Goal: Transaction & Acquisition: Book appointment/travel/reservation

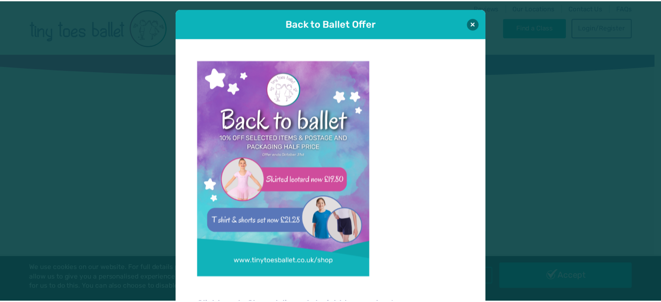
scroll to position [9, 0]
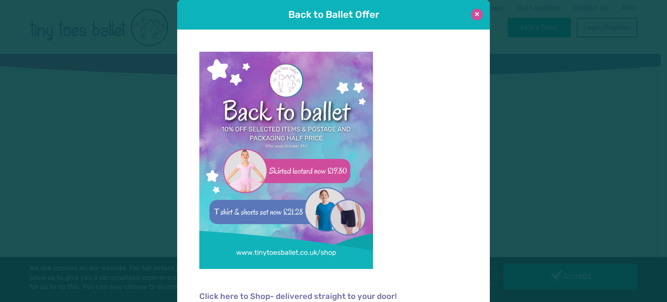
type input "**********"
click at [474, 16] on button at bounding box center [477, 15] width 12 height 12
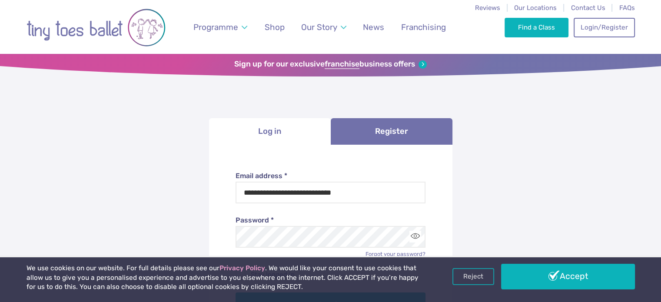
scroll to position [264, 0]
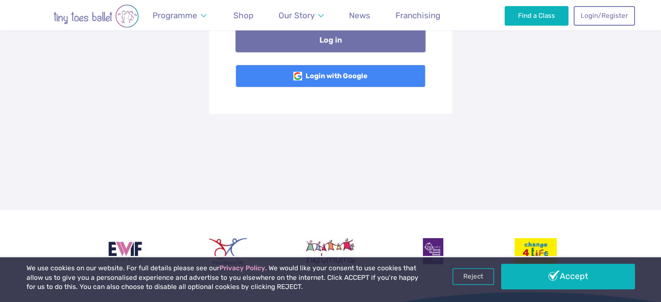
click at [376, 40] on button "Log in" at bounding box center [330, 40] width 190 height 24
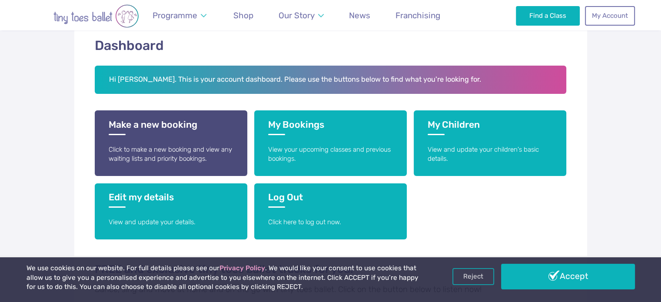
scroll to position [169, 0]
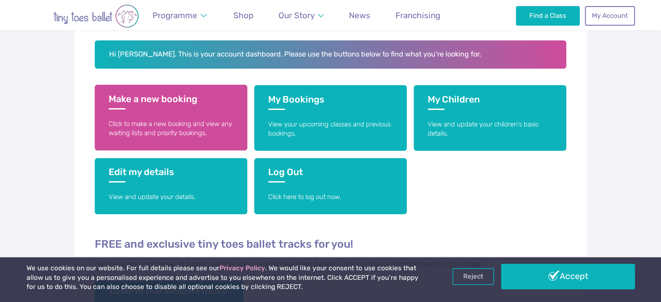
click at [176, 126] on p "Click to make a new booking and view any waiting lists and priority bookings." at bounding box center [171, 128] width 125 height 19
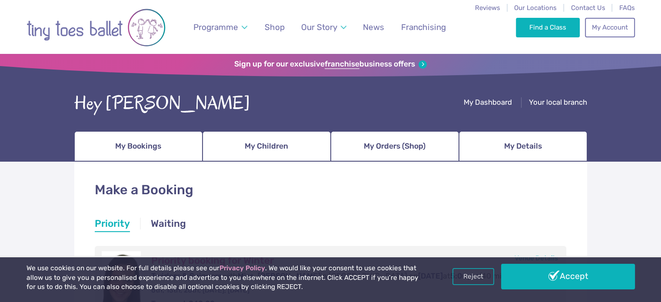
scroll to position [264, 0]
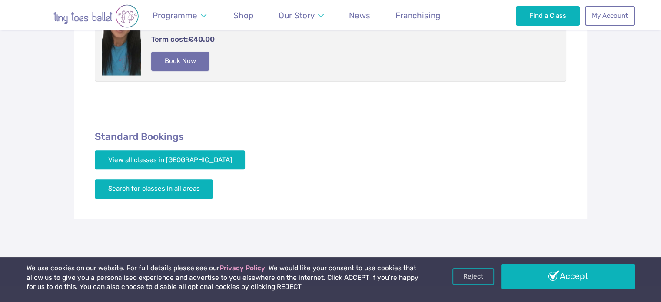
click at [195, 63] on button "Book Now" at bounding box center [180, 61] width 58 height 19
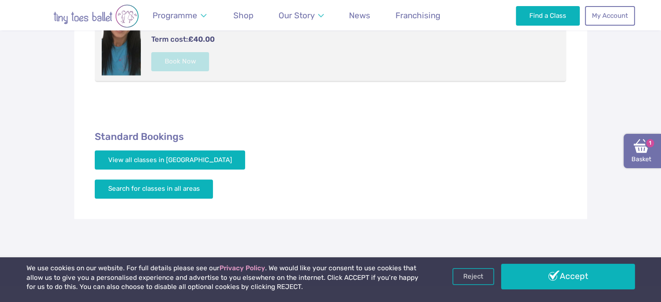
click at [640, 157] on link "Basket 1" at bounding box center [641, 151] width 37 height 35
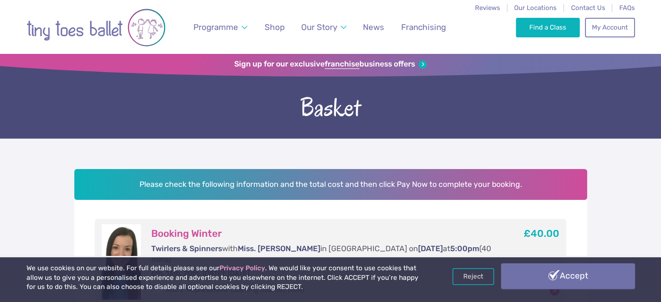
click at [597, 275] on link "Accept" at bounding box center [568, 275] width 134 height 25
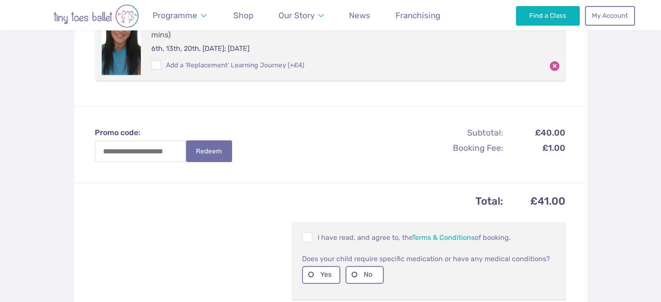
scroll to position [264, 0]
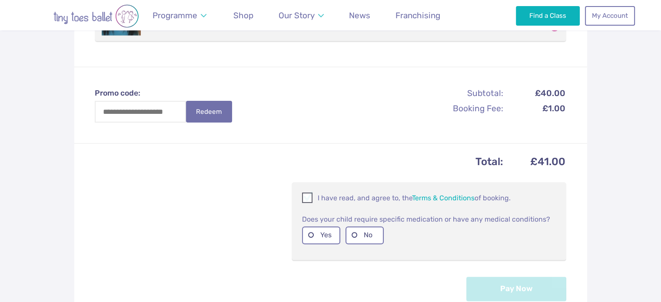
click at [313, 192] on p "I have read, and agree to, the Terms & Conditions of booking." at bounding box center [429, 197] width 254 height 10
click at [356, 227] on label "No" at bounding box center [364, 235] width 38 height 18
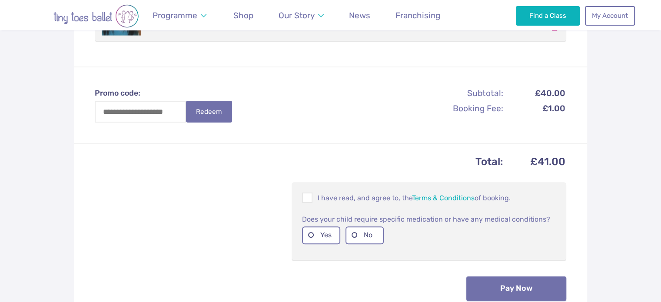
click at [507, 276] on button "Pay Now" at bounding box center [516, 288] width 100 height 24
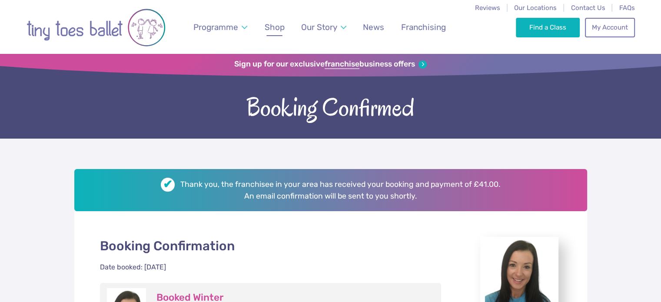
click at [272, 25] on span "Shop" at bounding box center [275, 27] width 20 height 10
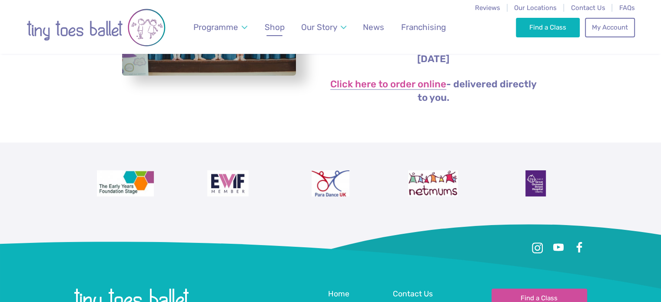
scroll to position [264, 0]
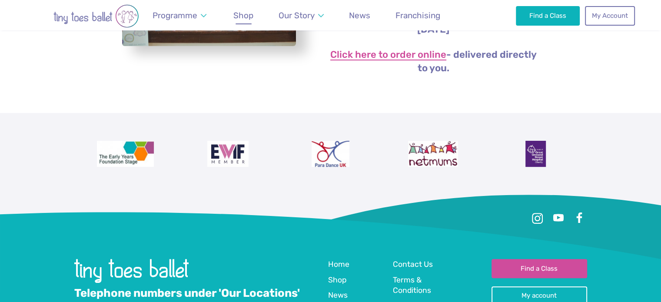
click at [411, 56] on link "Click here to order online" at bounding box center [388, 55] width 116 height 10
